Goal: Information Seeking & Learning: Learn about a topic

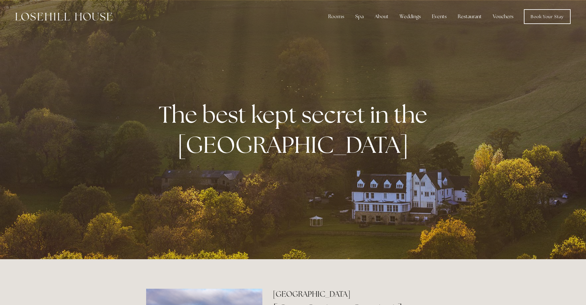
scroll to position [1, 0]
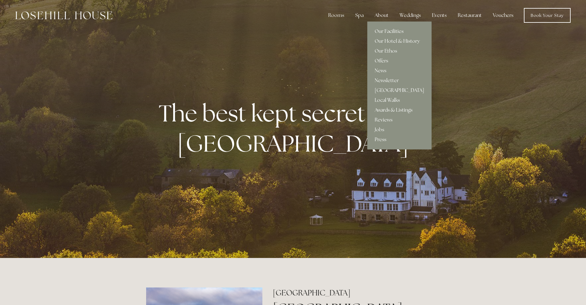
click at [384, 19] on div "About" at bounding box center [382, 15] width 24 height 12
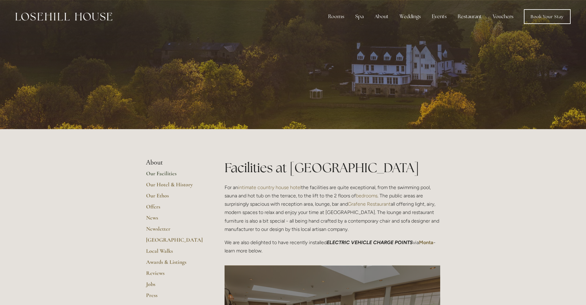
scroll to position [5, 0]
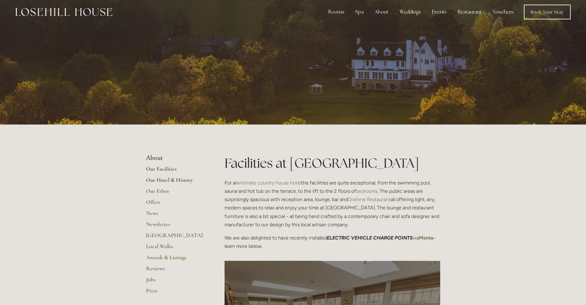
click at [177, 179] on link "Our Hotel & History" at bounding box center [175, 182] width 59 height 11
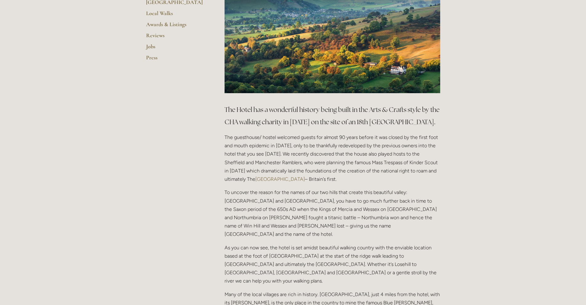
scroll to position [239, 0]
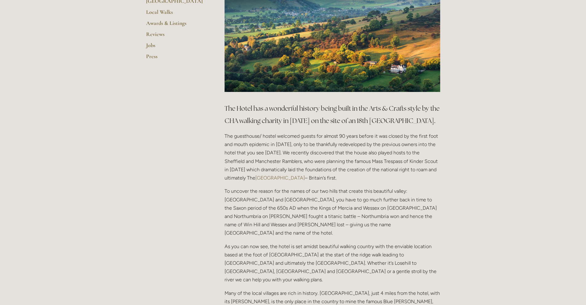
click at [223, 93] on div at bounding box center [332, 20] width 226 height 154
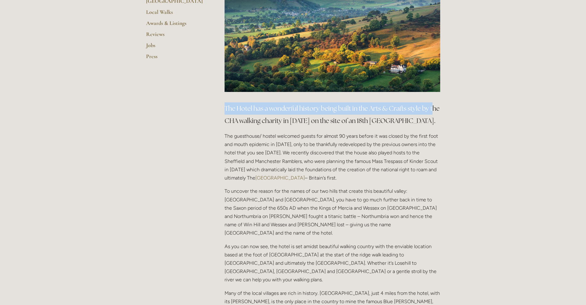
drag, startPoint x: 220, startPoint y: 102, endPoint x: 259, endPoint y: 120, distance: 42.5
click at [229, 120] on div "The Hotel has a wonderful history being built in the Arts & Crafts style by the…" at bounding box center [332, 245] width 226 height 297
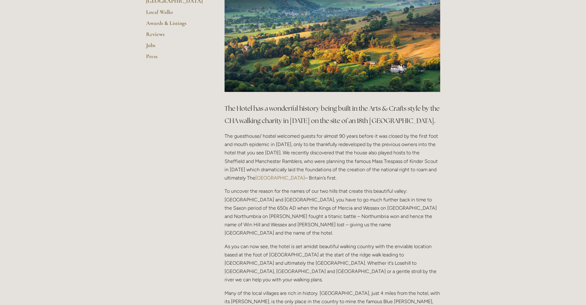
click at [365, 213] on p "To uncover the reason for the names of our two hills that create this beautiful…" at bounding box center [333, 212] width 216 height 50
click at [364, 211] on p "To uncover the reason for the names of our two hills that create this beautiful…" at bounding box center [333, 212] width 216 height 50
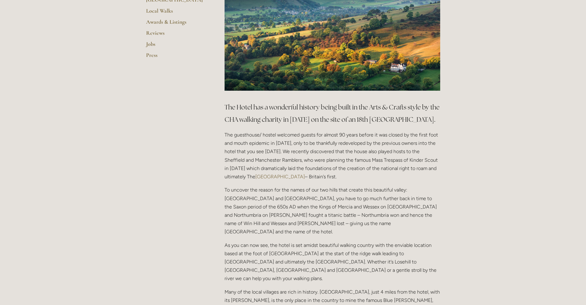
click at [361, 164] on p "The guesthouse/ hostel welcomed guests for almost 90 years before it was closed…" at bounding box center [333, 156] width 216 height 50
click at [315, 164] on p "The guesthouse/ hostel welcomed guests for almost 90 years before it was closed…" at bounding box center [333, 156] width 216 height 50
click at [288, 151] on p "The guesthouse/ hostel welcomed guests for almost 90 years before it was closed…" at bounding box center [333, 156] width 216 height 50
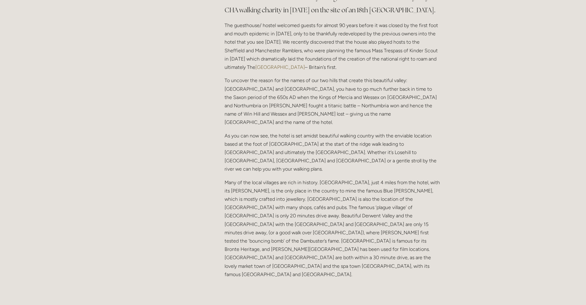
scroll to position [375, 0]
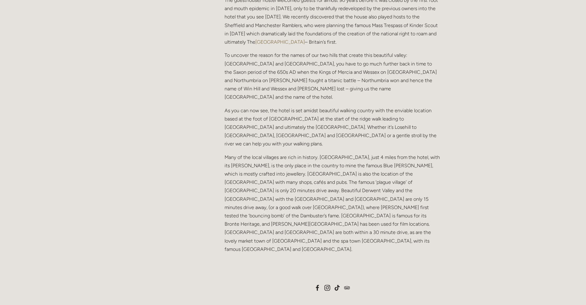
click at [356, 135] on div "The Hotel has a wonderful history being built in the Arts & Crafts style by the…" at bounding box center [333, 109] width 216 height 287
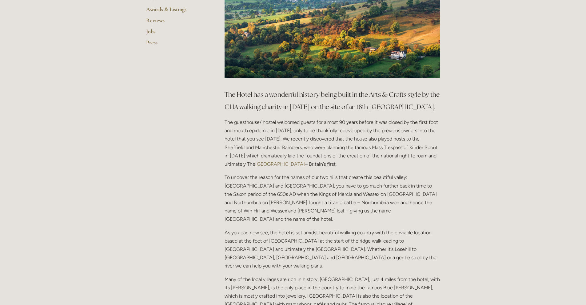
scroll to position [231, 0]
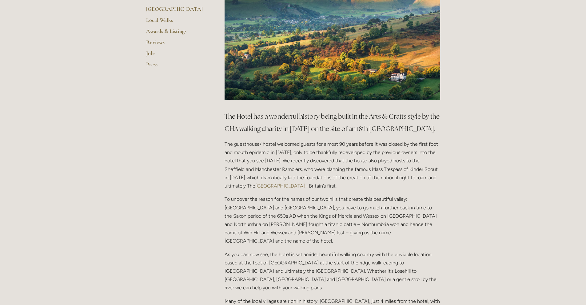
click at [309, 152] on p "The guesthouse/ hostel welcomed guests for almost 90 years before it was closed…" at bounding box center [333, 165] width 216 height 50
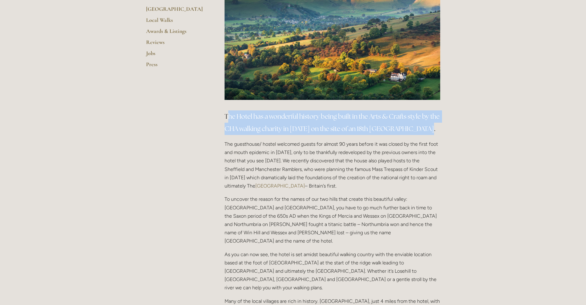
drag, startPoint x: 227, startPoint y: 118, endPoint x: 420, endPoint y: 126, distance: 193.3
click at [437, 126] on h3 "The Hotel has a wonderful history being built in the Arts & Crafts style by the…" at bounding box center [333, 122] width 216 height 25
click at [282, 123] on h3 "The Hotel has a wonderful history being built in the Arts & Crafts style by the…" at bounding box center [333, 122] width 216 height 25
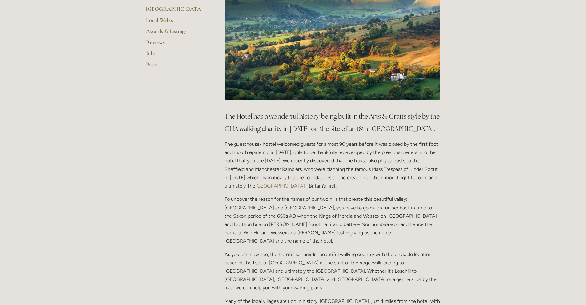
click at [217, 143] on main "About Our Facilities Our Hotel & History Our Ethos Offers News Newsletter Peak …" at bounding box center [293, 185] width 314 height 574
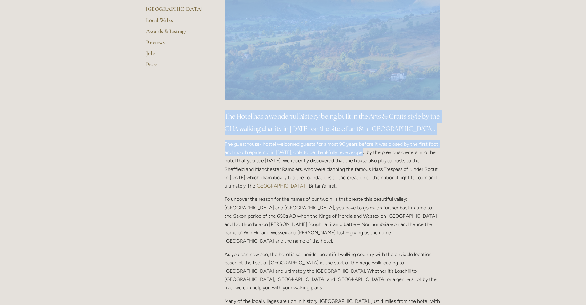
drag, startPoint x: 217, startPoint y: 143, endPoint x: 361, endPoint y: 149, distance: 144.4
click at [361, 149] on main "About Our Facilities Our Hotel & History Our Ethos Offers News Newsletter Peak …" at bounding box center [293, 185] width 314 height 574
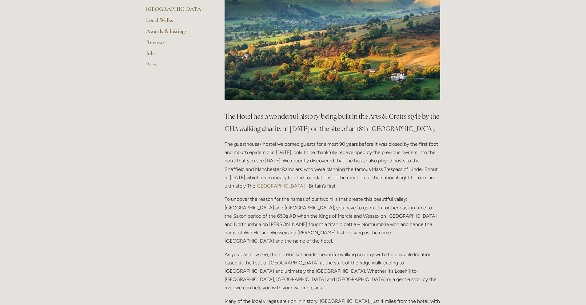
click at [400, 155] on p "The guesthouse/ hostel welcomed guests for almost 90 years before it was closed…" at bounding box center [333, 165] width 216 height 50
click at [418, 188] on p "The guesthouse/ hostel welcomed guests for almost 90 years before it was closed…" at bounding box center [333, 165] width 216 height 50
click at [420, 189] on p "The guesthouse/ hostel welcomed guests for almost 90 years before it was closed…" at bounding box center [333, 165] width 216 height 50
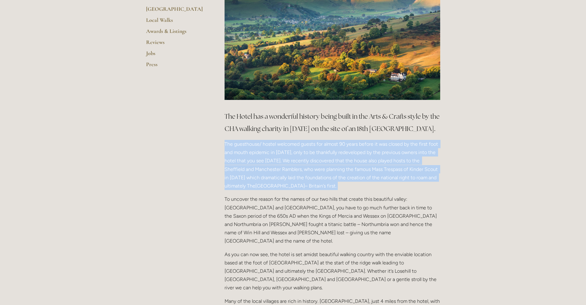
click at [420, 189] on p "The guesthouse/ hostel welcomed guests for almost 90 years before it was closed…" at bounding box center [333, 165] width 216 height 50
click at [420, 182] on p "The guesthouse/ hostel welcomed guests for almost 90 years before it was closed…" at bounding box center [333, 165] width 216 height 50
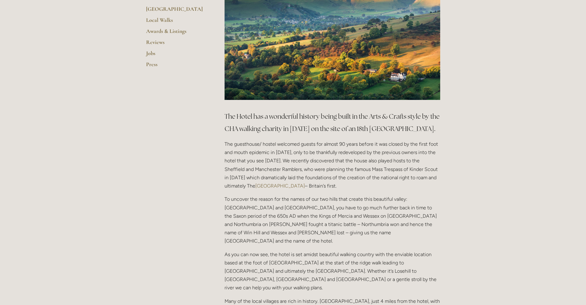
click at [423, 198] on p "To uncover the reason for the names of our two hills that create this beautiful…" at bounding box center [333, 220] width 216 height 50
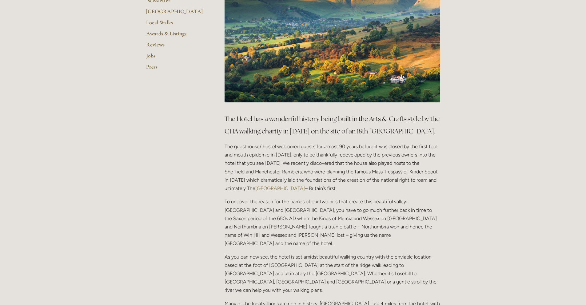
click at [586, 82] on html "Rooms Rooms Your Stay Book a stay Offers Spa Spa About" at bounding box center [293, 306] width 586 height 1071
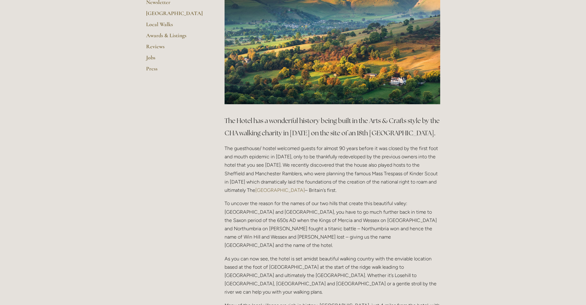
scroll to position [0, 0]
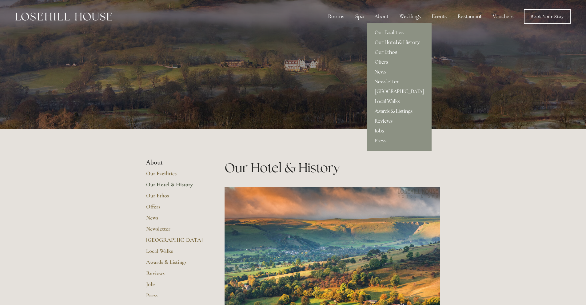
click at [384, 74] on link "News" at bounding box center [399, 72] width 64 height 10
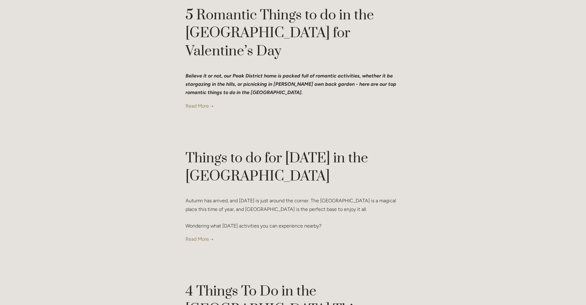
scroll to position [419, 0]
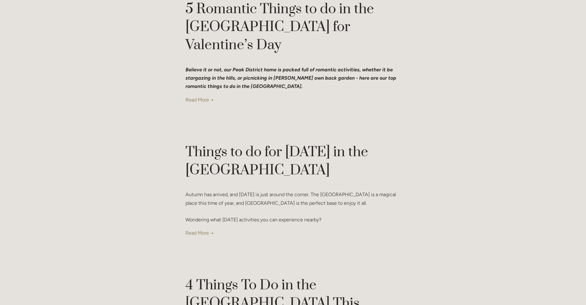
click at [287, 143] on h1 "Things to do for Halloween in the Peak District" at bounding box center [292, 161] width 215 height 36
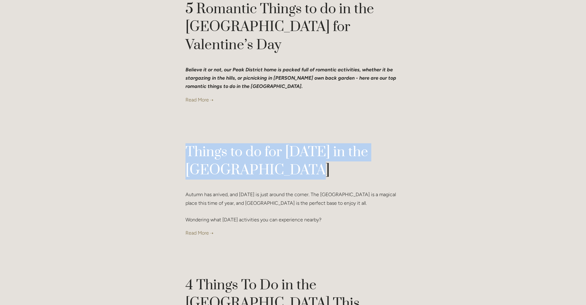
drag, startPoint x: 253, startPoint y: 116, endPoint x: 168, endPoint y: 95, distance: 86.8
copy link "Things to do for Halloween in the Peak District"
click at [209, 229] on link at bounding box center [292, 233] width 215 height 8
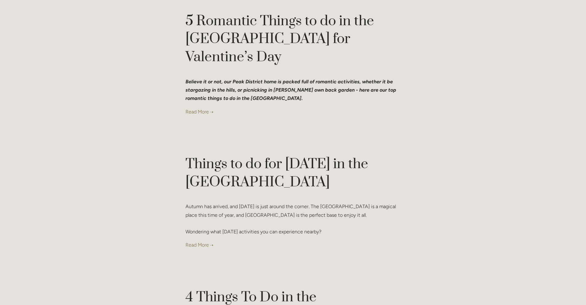
scroll to position [1931, 0]
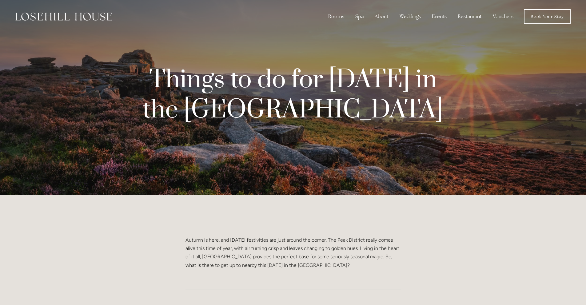
drag, startPoint x: 416, startPoint y: 121, endPoint x: 278, endPoint y: 62, distance: 149.2
click at [416, 121] on div "Things to do for Halloween in the Peak District" at bounding box center [293, 95] width 314 height 60
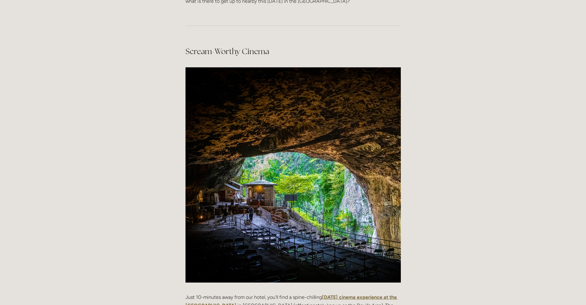
scroll to position [126, 0]
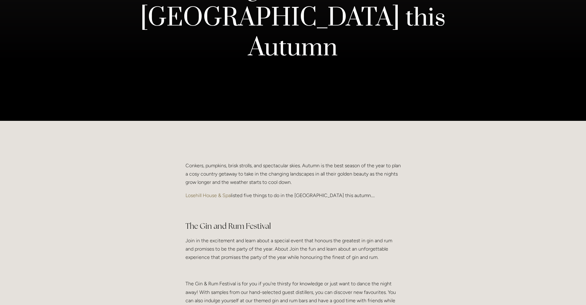
scroll to position [65, 0]
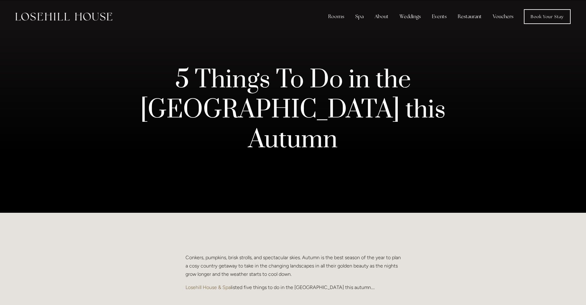
scroll to position [65, 0]
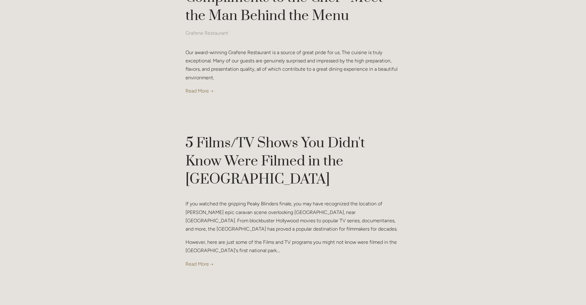
scroll to position [2430, 0]
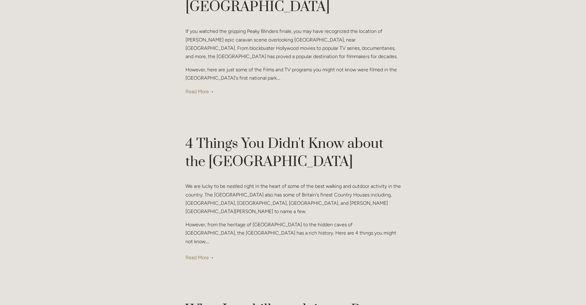
scroll to position [2655, 0]
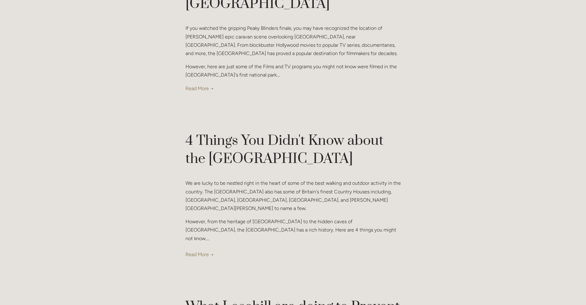
drag, startPoint x: 236, startPoint y: 221, endPoint x: 230, endPoint y: 218, distance: 6.8
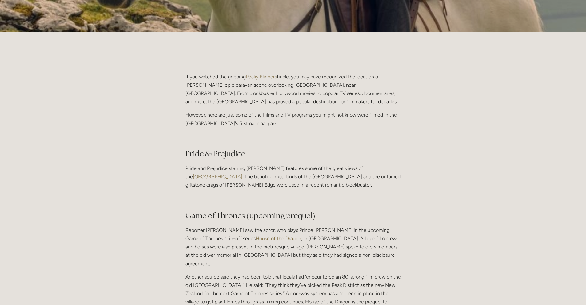
scroll to position [186, 0]
